Goal: Task Accomplishment & Management: Use online tool/utility

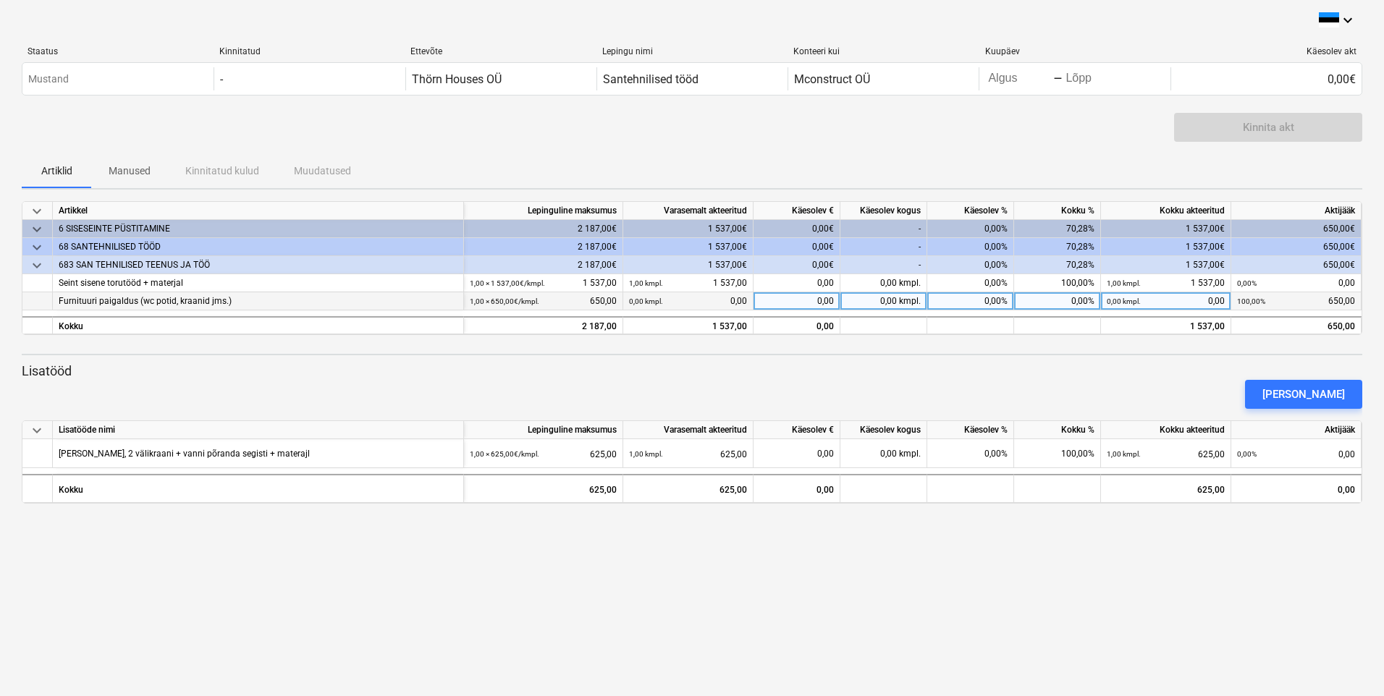
click at [985, 302] on div "0,00%" at bounding box center [970, 301] width 87 height 18
type input "100"
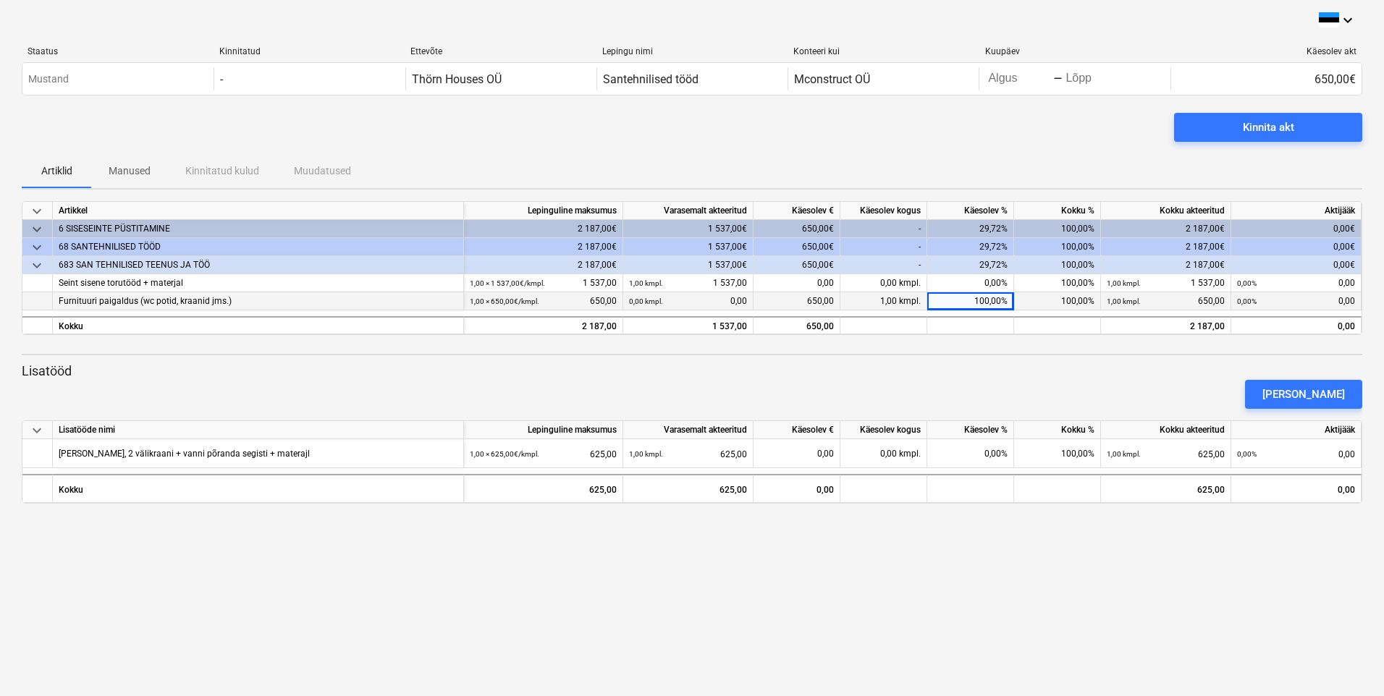
click at [1061, 380] on div "[PERSON_NAME]" at bounding box center [692, 394] width 1352 height 41
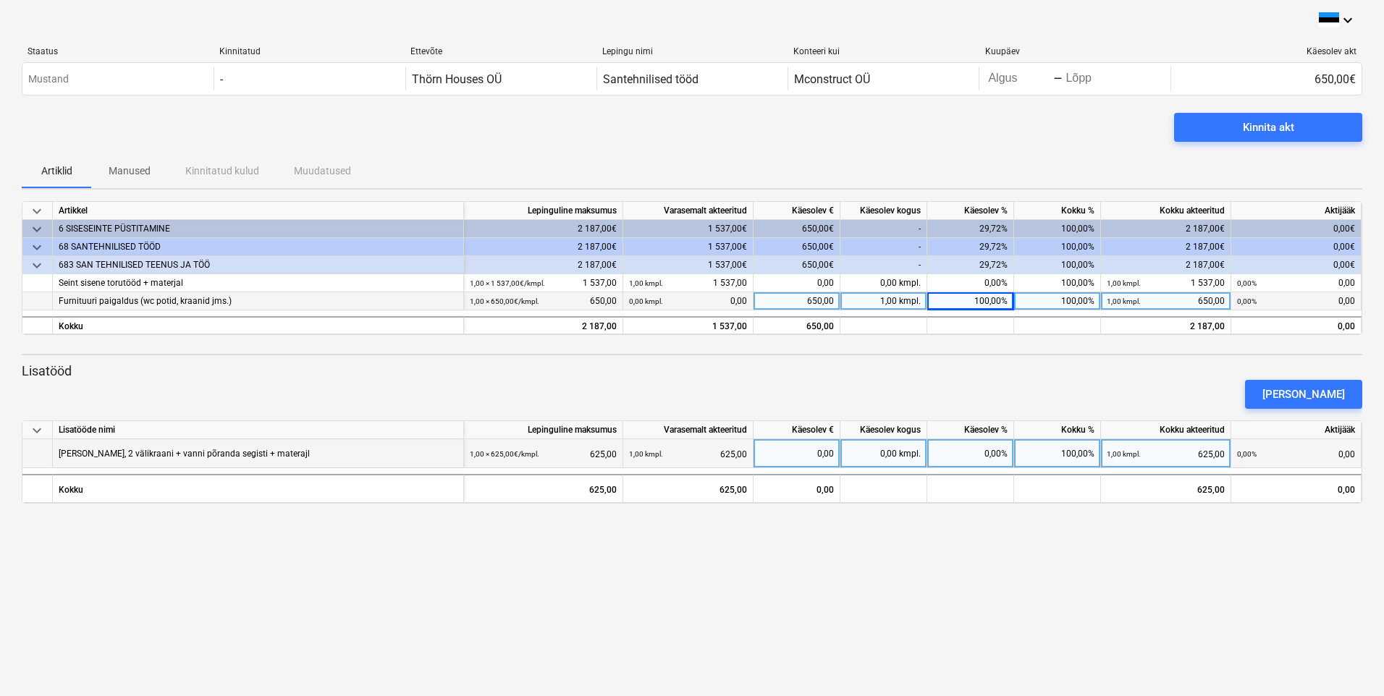
click at [342, 456] on div "[PERSON_NAME], 2 välikraani + vanni põranda segisti + materajl" at bounding box center [258, 453] width 411 height 29
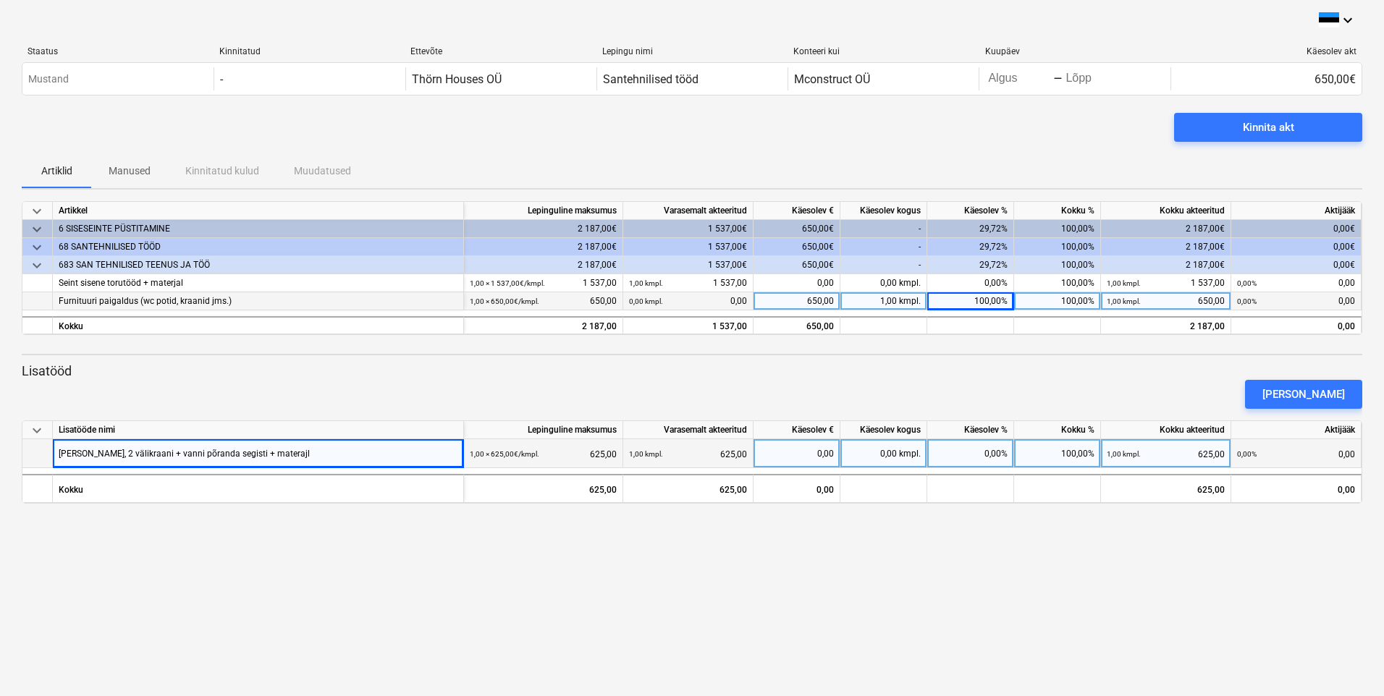
click at [310, 457] on div "[PERSON_NAME], 2 välikraani + vanni põranda segisti + materajl" at bounding box center [184, 453] width 251 height 28
click at [305, 459] on div "[PERSON_NAME], 2 välikraani + vanni põranda segisti + materajl" at bounding box center [184, 453] width 251 height 28
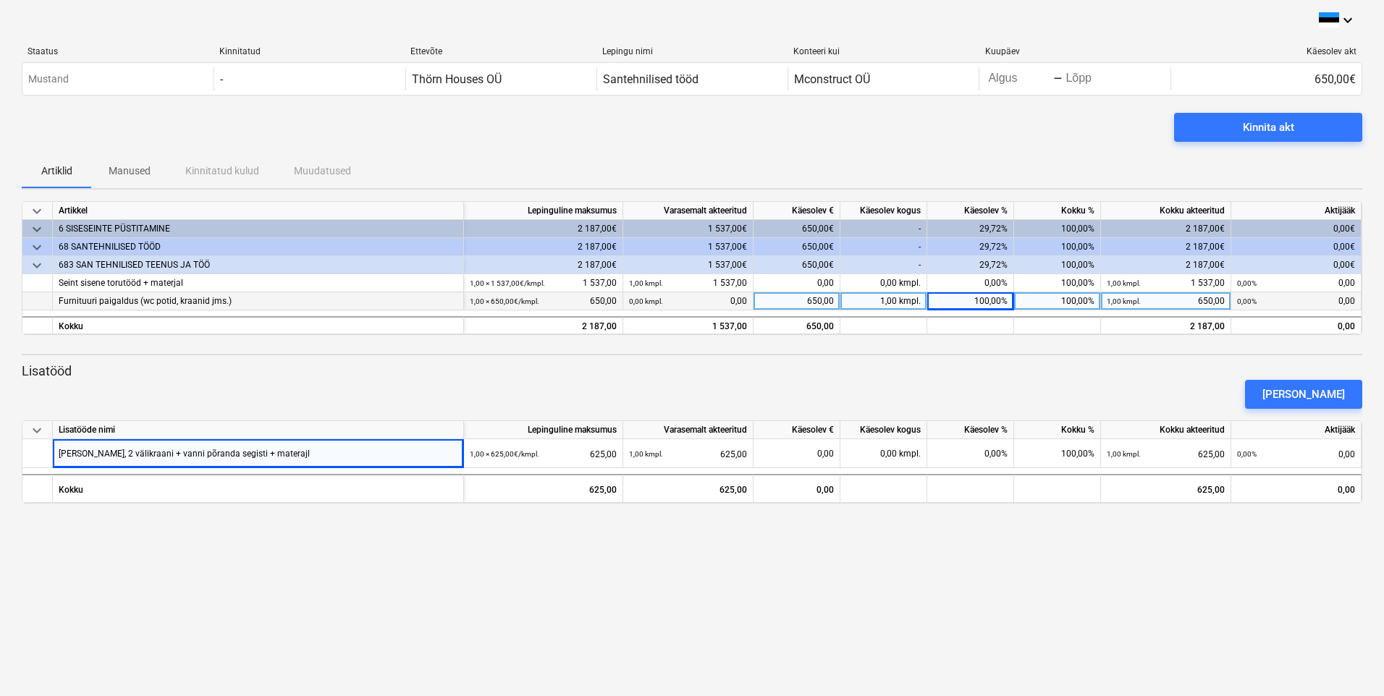
click at [452, 522] on div "keyboard_arrow_down Staatus Kinnitatud Ettevõte Lepingu nimi Konteeri kui Kuupä…" at bounding box center [692, 348] width 1384 height 696
click at [1319, 394] on div "[PERSON_NAME]" at bounding box center [1303, 394] width 82 height 19
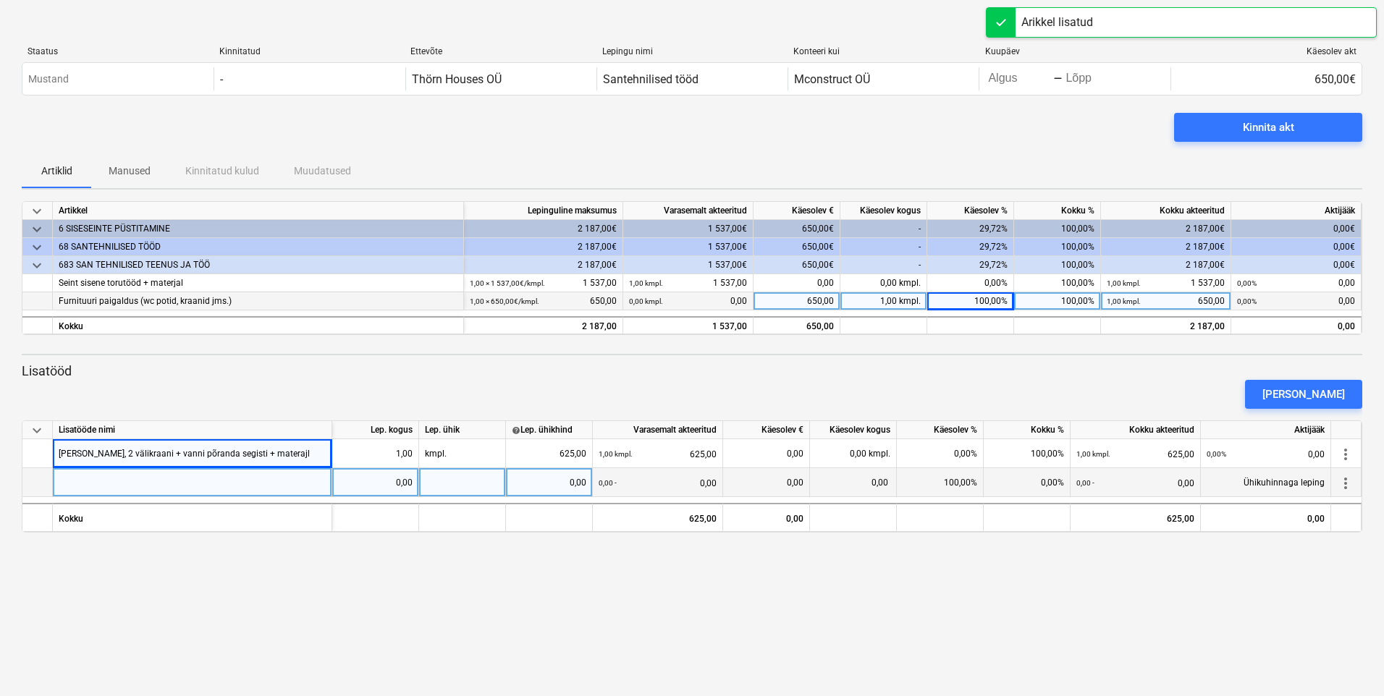
click at [100, 481] on div at bounding box center [192, 482] width 279 height 29
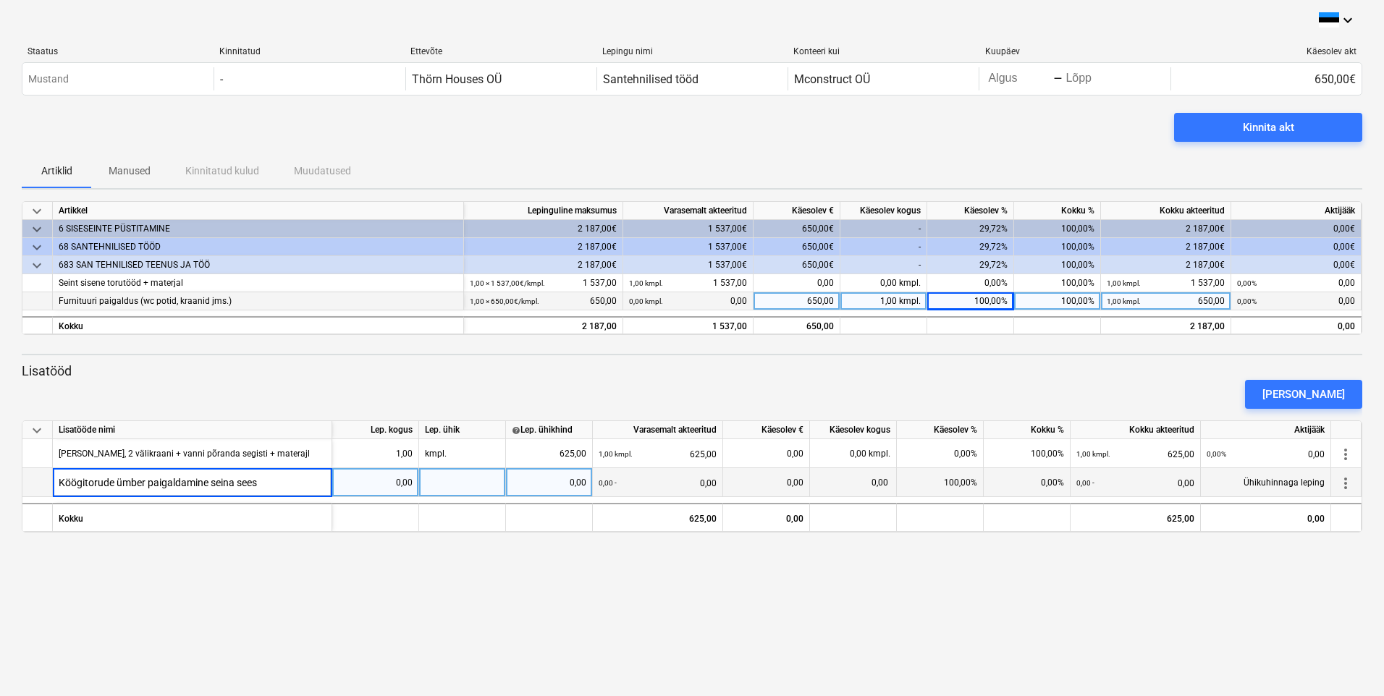
click at [83, 483] on input "Köögitorude ümber paigaldamine seina sees" at bounding box center [192, 482] width 279 height 28
click at [321, 484] on input "Köögi vee ja kanali torude ümber paigaldamine seina sees" at bounding box center [192, 482] width 279 height 28
type input "Köögi vee ja kanali torude ümber paigaldamine seina sees.Uuesti kastmiskraanide…"
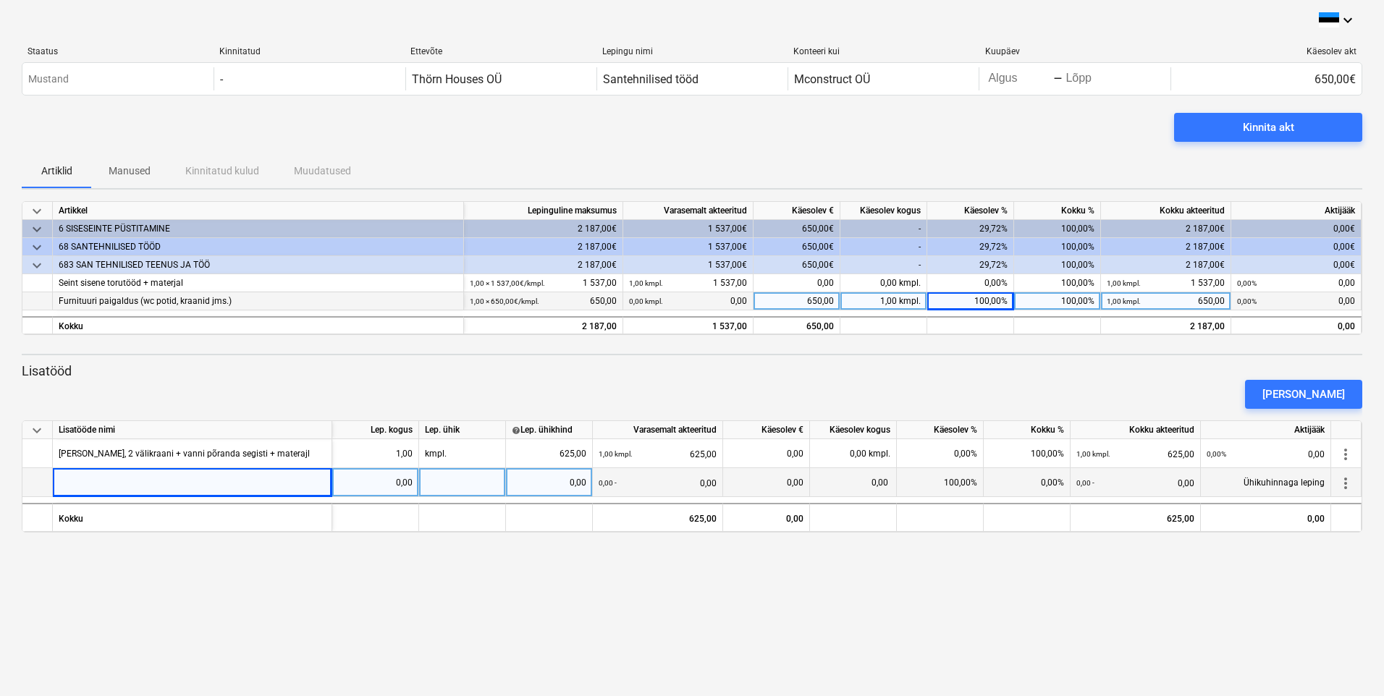
click at [465, 490] on div at bounding box center [462, 482] width 87 height 29
type input "kmpl"
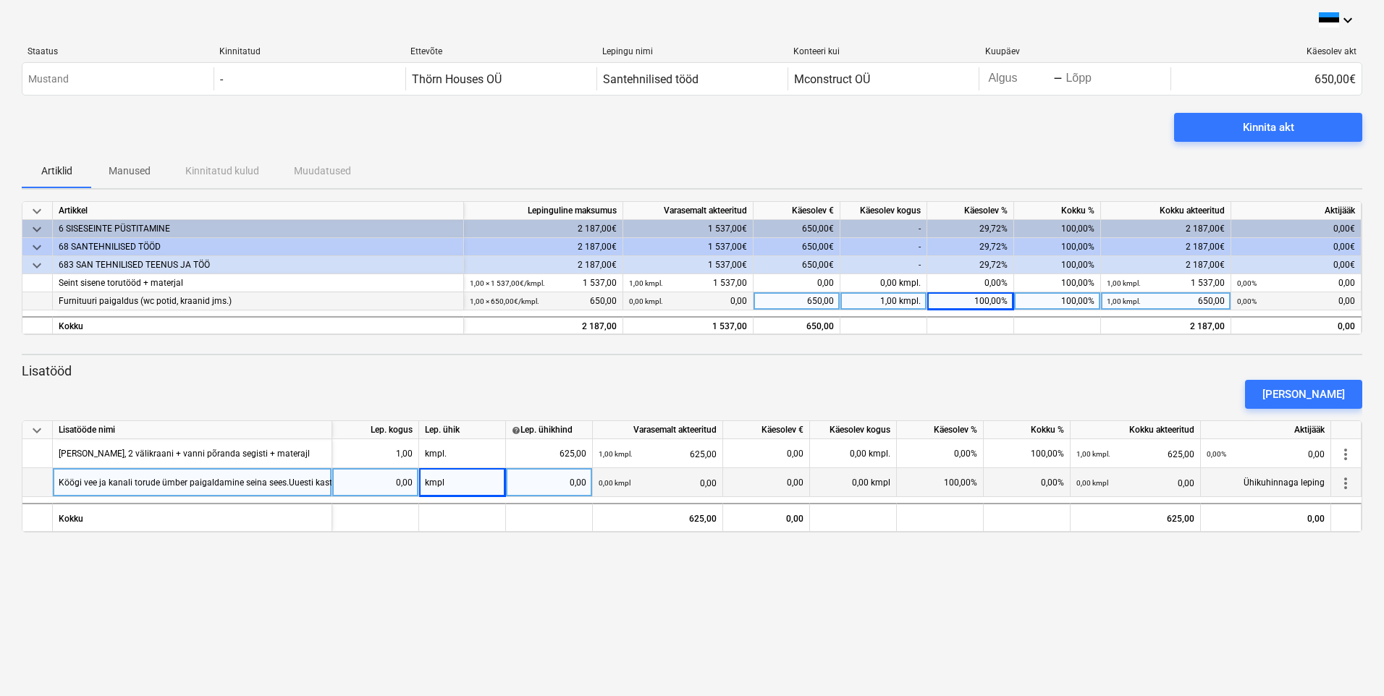
click at [567, 482] on div "0,00" at bounding box center [549, 482] width 75 height 29
type input "225"
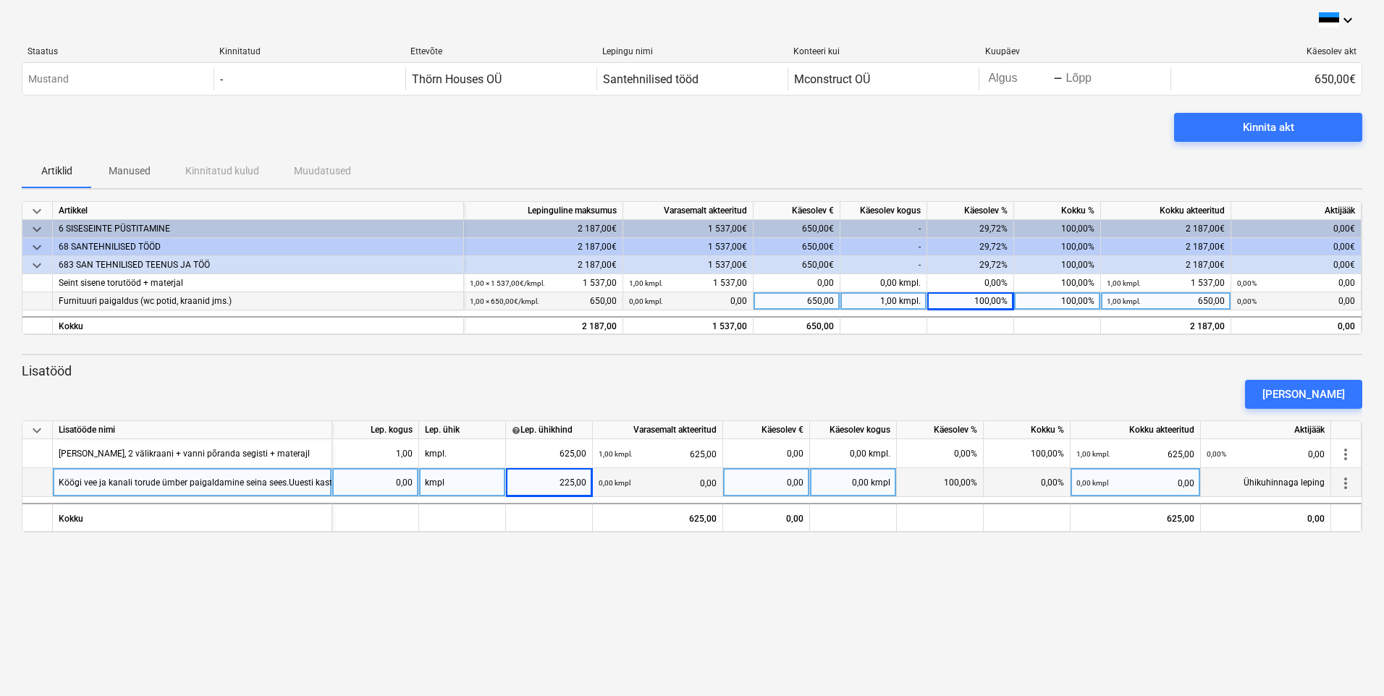
click at [690, 474] on div "0,00 kmpl 0,00" at bounding box center [657, 483] width 118 height 30
click at [400, 482] on div "0,00" at bounding box center [375, 482] width 75 height 29
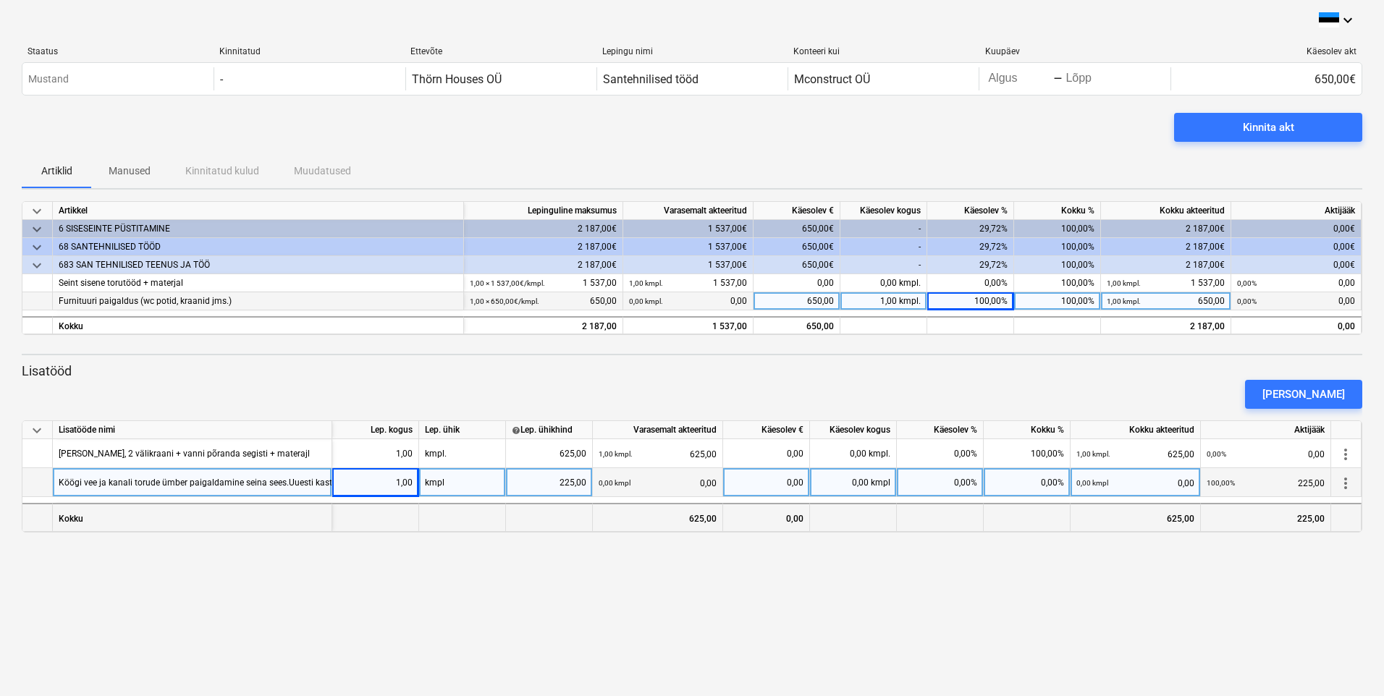
click at [535, 520] on div at bounding box center [549, 517] width 87 height 29
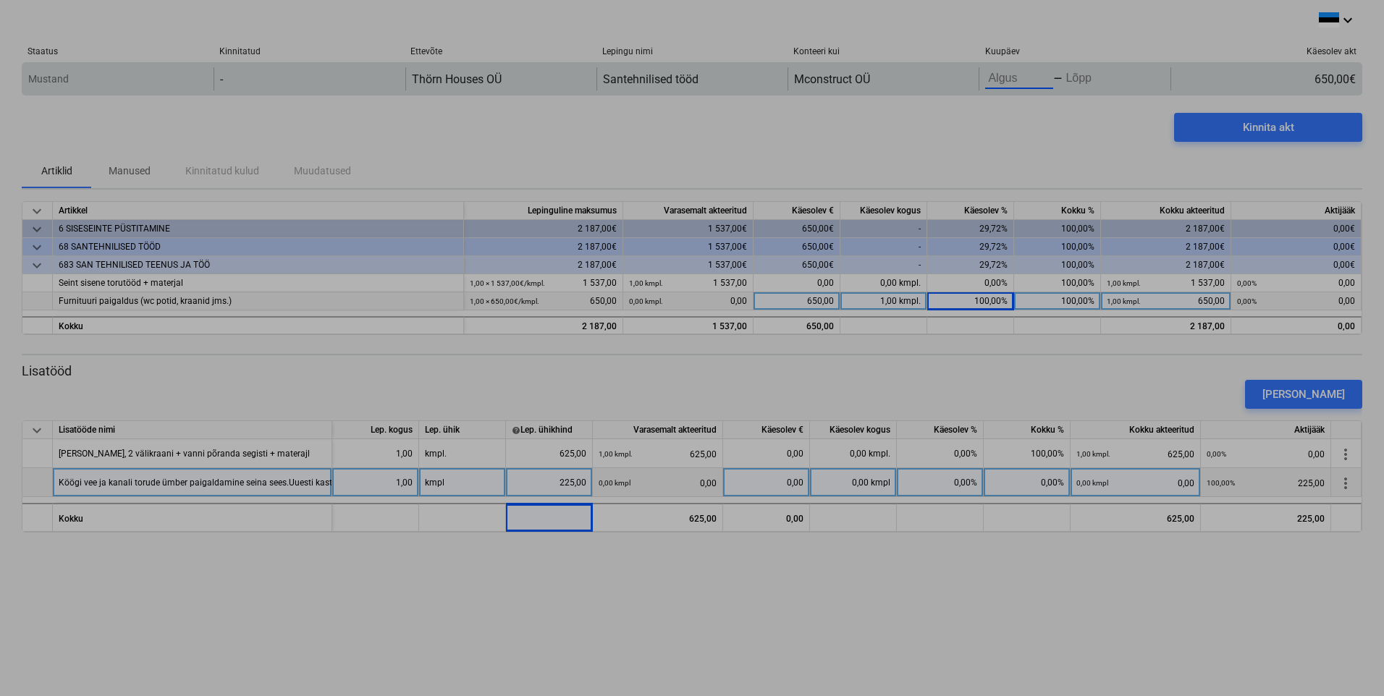
click at [1007, 72] on body "keyboard_arrow_down Staatus Kinnitatud Ettevõte Lepingu nimi Konteeri kui Kuupä…" at bounding box center [692, 348] width 1384 height 696
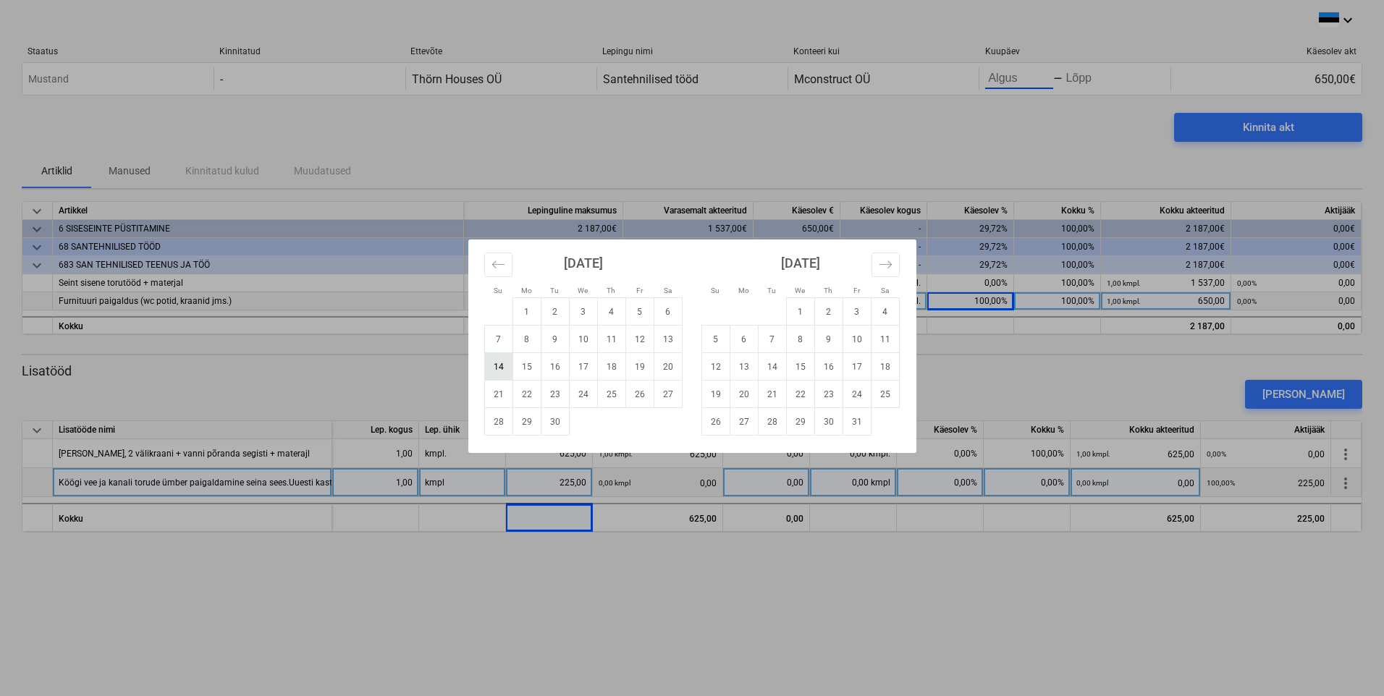
click at [500, 370] on td "14" at bounding box center [498, 366] width 28 height 27
type input "[DATE]"
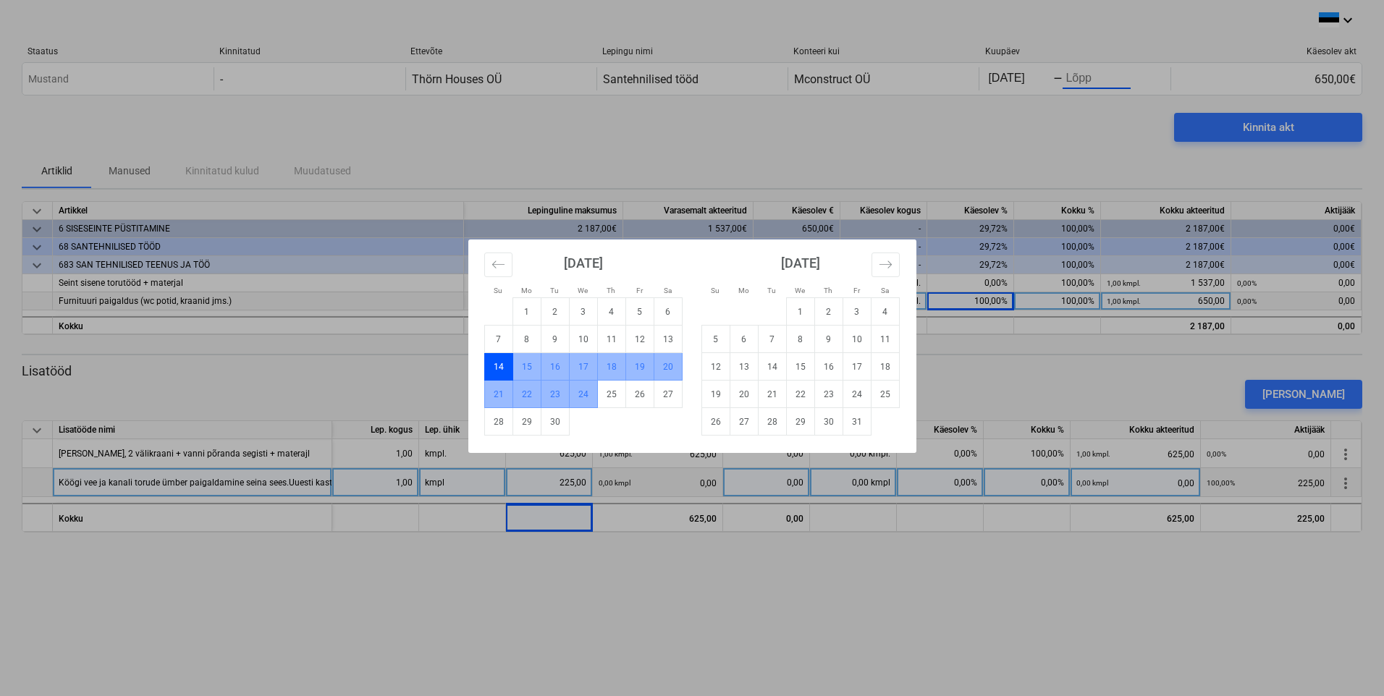
click at [594, 400] on td "24" at bounding box center [583, 394] width 28 height 27
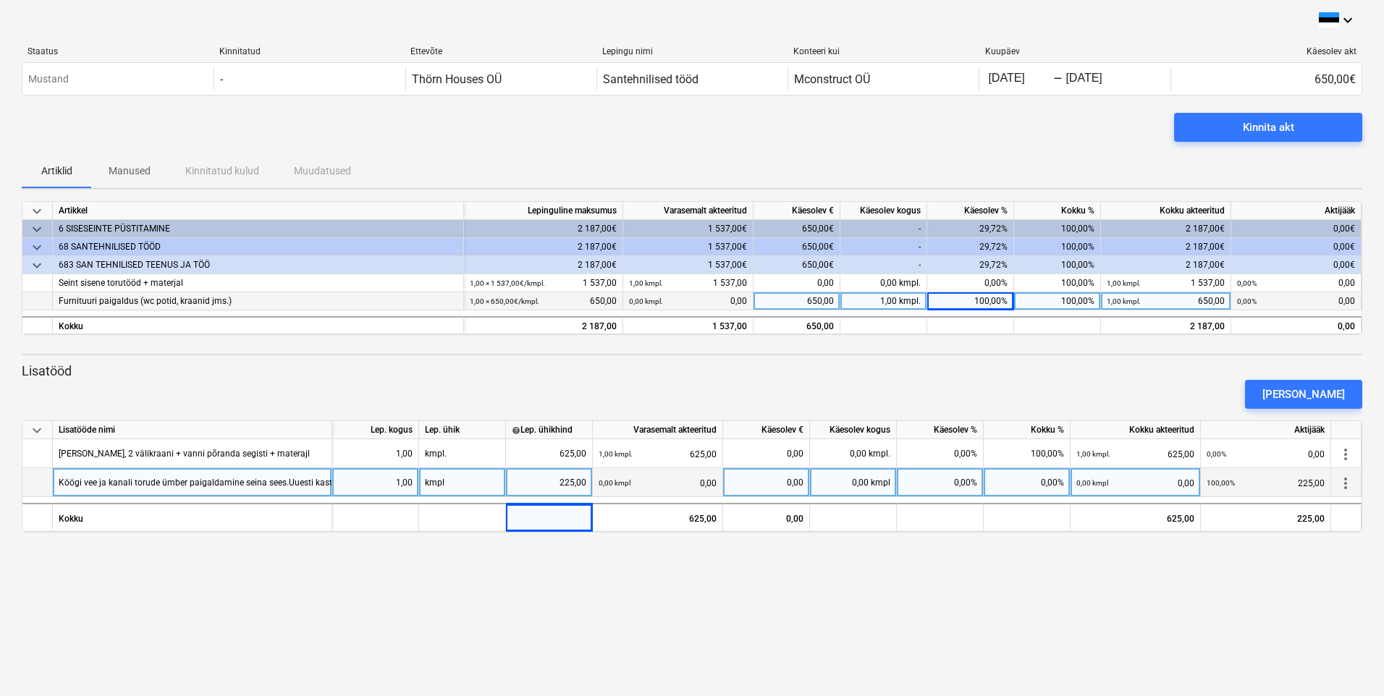
click at [295, 488] on div "Köögi vee ja kanali torude ümber paigaldamine seina sees.Uuesti kastmiskraanide…" at bounding box center [249, 482] width 381 height 28
click at [323, 484] on input "Köögi vee ja kanali torude ümber paigaldamine seina sees.Uuesti kastmiskraanide…" at bounding box center [192, 482] width 279 height 28
type input "Köögi vee ja kanali torude ümber paigaldamine seina sees.Uuesti kastmiskraanide…"
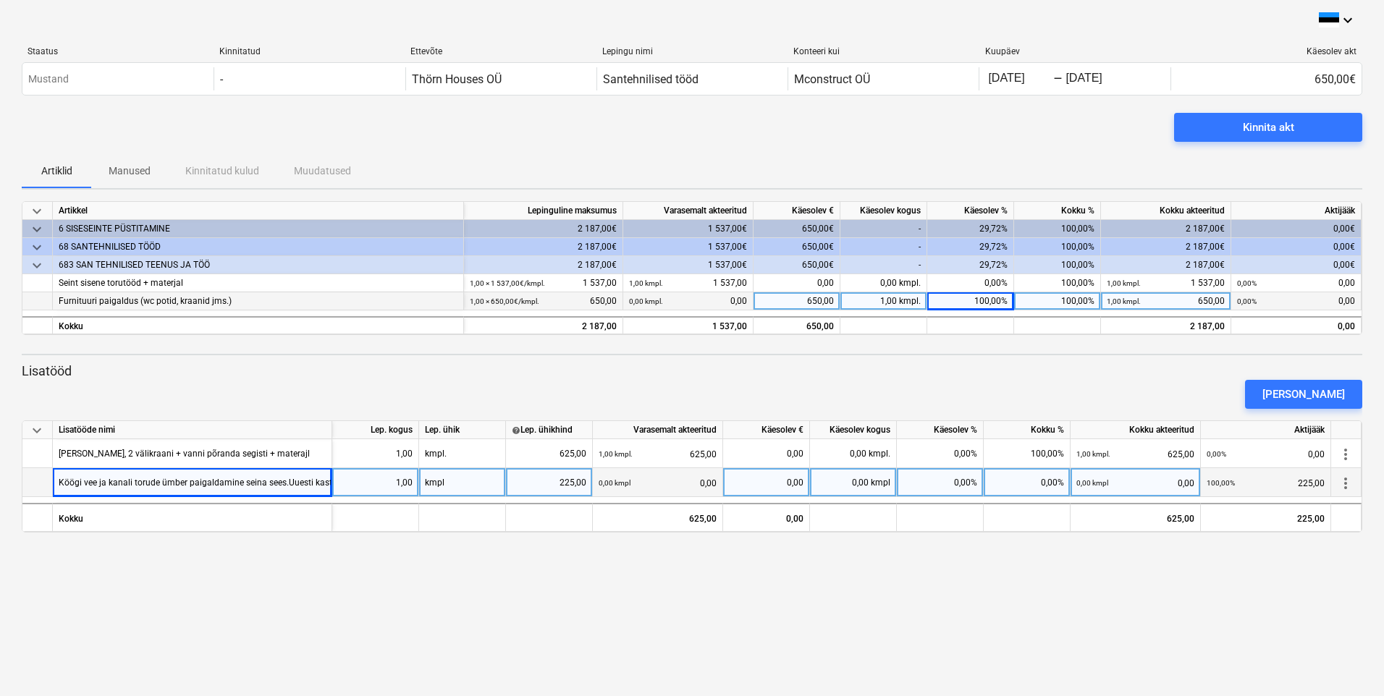
click at [571, 483] on div "225,00" at bounding box center [549, 482] width 75 height 29
type input "275"
click at [742, 695] on div "keyboard_arrow_down Staatus Kinnitatud Ettevõte Lepingu nimi Konteeri kui Kuupä…" at bounding box center [692, 348] width 1384 height 696
click at [718, 636] on div "keyboard_arrow_down Staatus Kinnitatud Ettevõte Lepingu nimi Konteeri kui Kuupä…" at bounding box center [692, 348] width 1384 height 696
click at [735, 145] on div "Kinnita akt" at bounding box center [692, 133] width 1340 height 41
